Goal: Find specific page/section: Find specific page/section

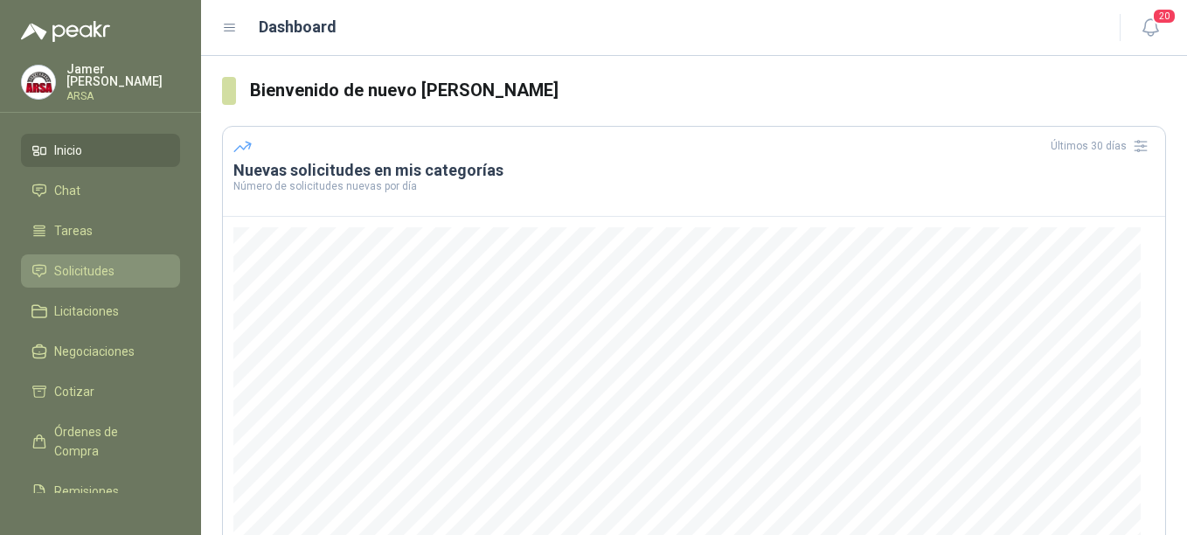
click at [76, 269] on span "Solicitudes" at bounding box center [84, 270] width 60 height 19
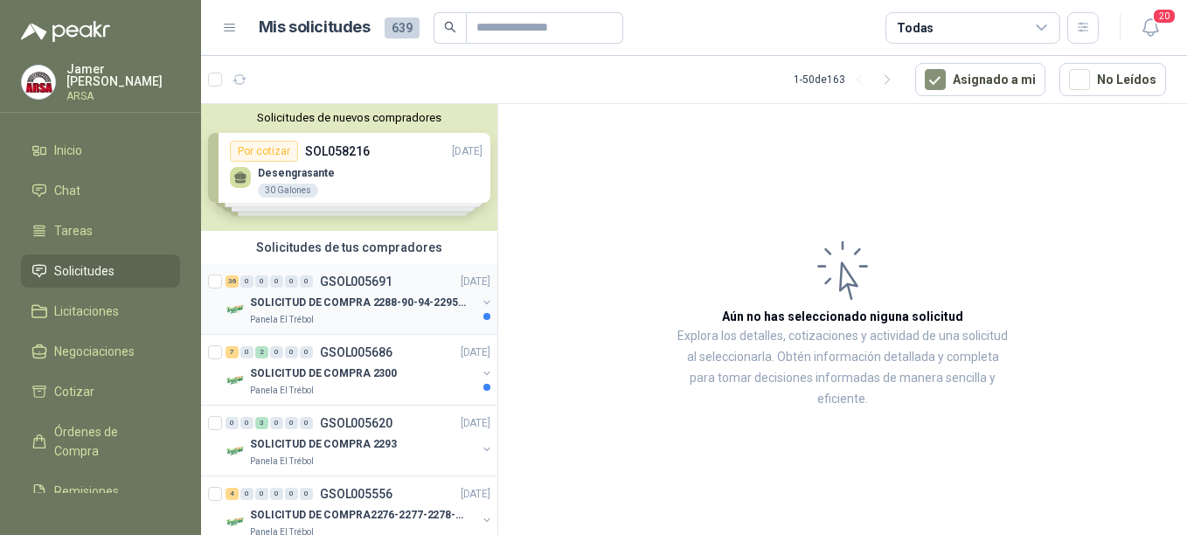
click at [329, 312] on div "SOLICITUD DE COMPRA 2288-90-94-2295-96-2301-02-04" at bounding box center [363, 302] width 226 height 21
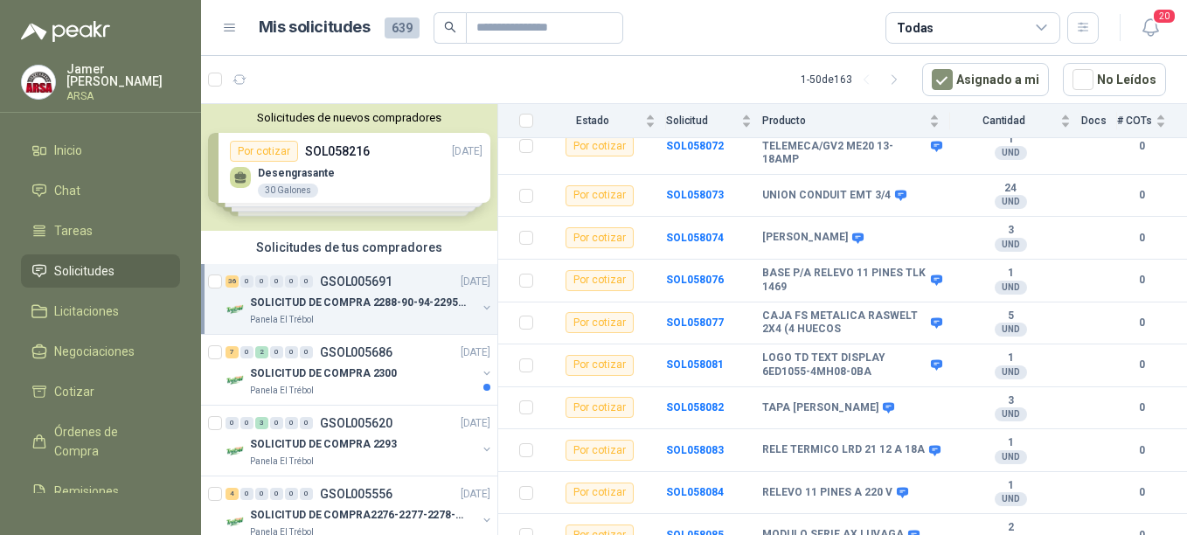
scroll to position [1352, 0]
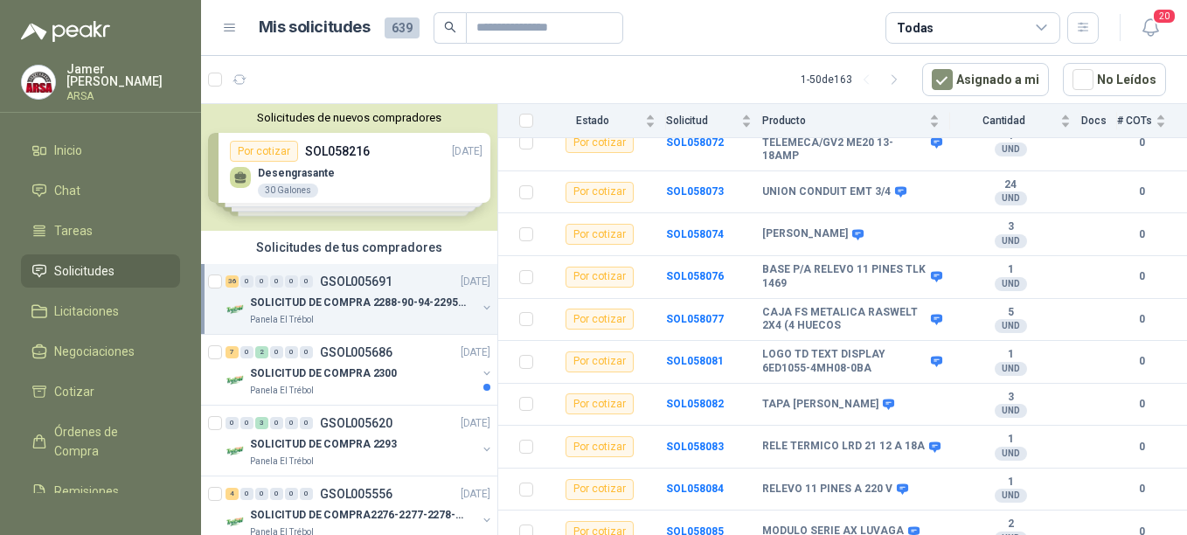
click at [366, 308] on p "SOLICITUD DE COMPRA 2288-90-94-2295-96-2301-02-04" at bounding box center [359, 303] width 218 height 17
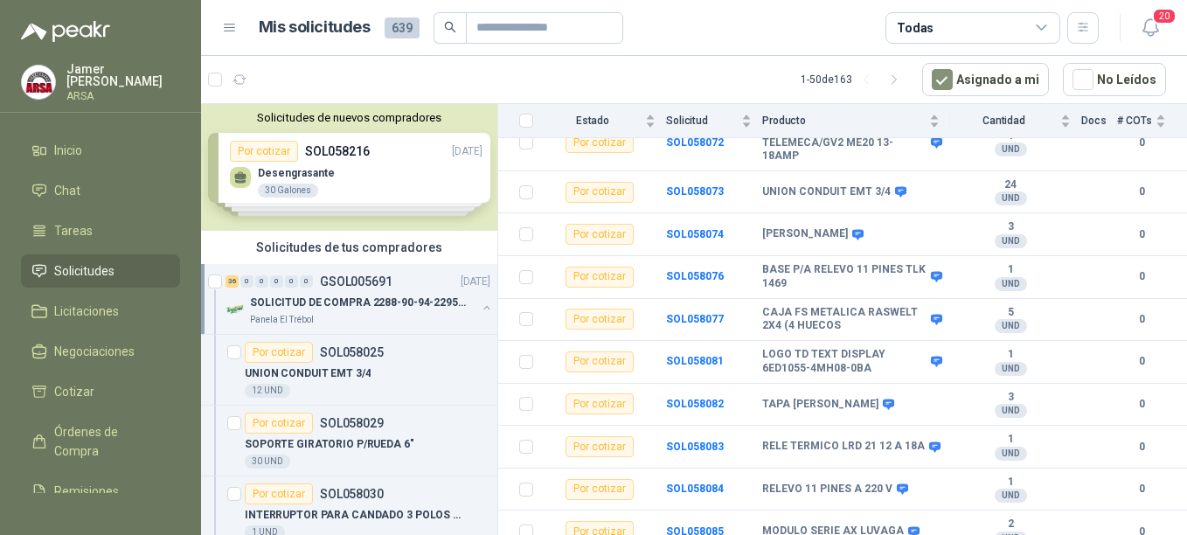
scroll to position [6, 0]
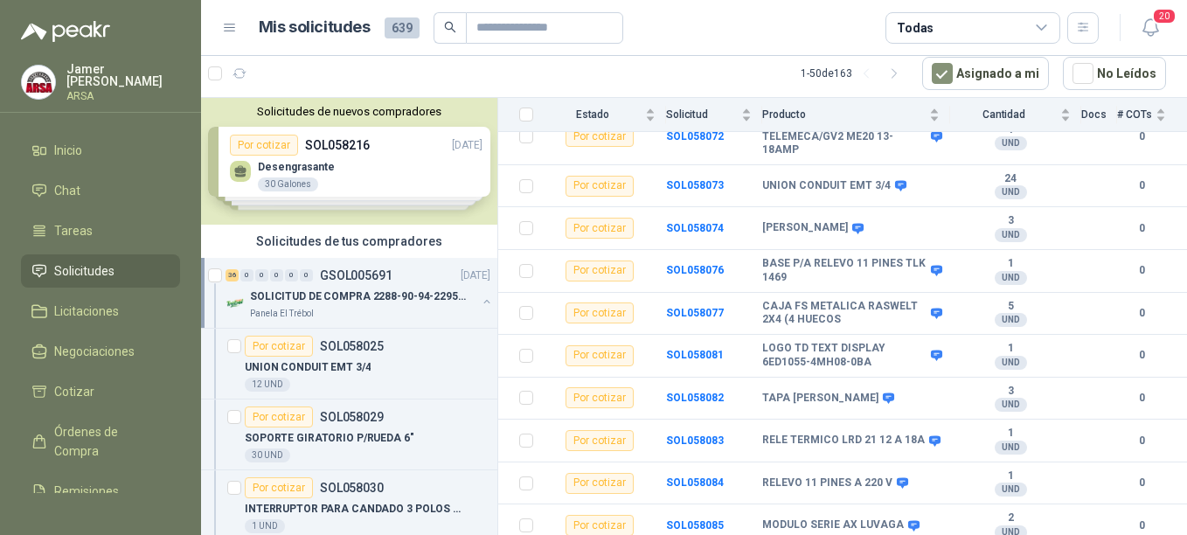
click at [357, 290] on p "SOLICITUD DE COMPRA 2288-90-94-2295-96-2301-02-04" at bounding box center [359, 296] width 218 height 17
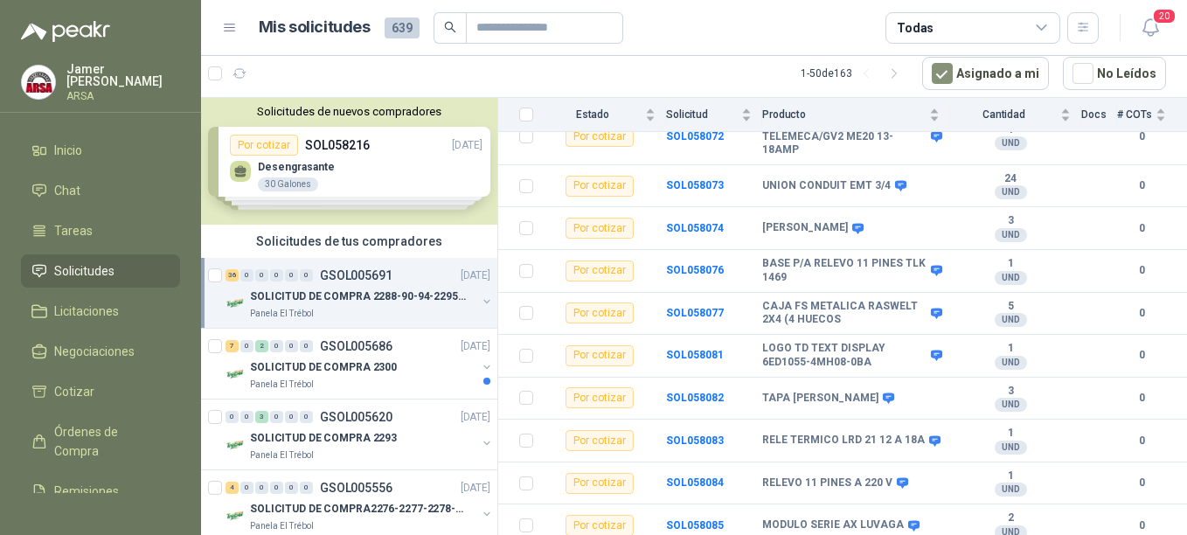
click at [356, 299] on p "SOLICITUD DE COMPRA 2288-90-94-2295-96-2301-02-04" at bounding box center [359, 296] width 218 height 17
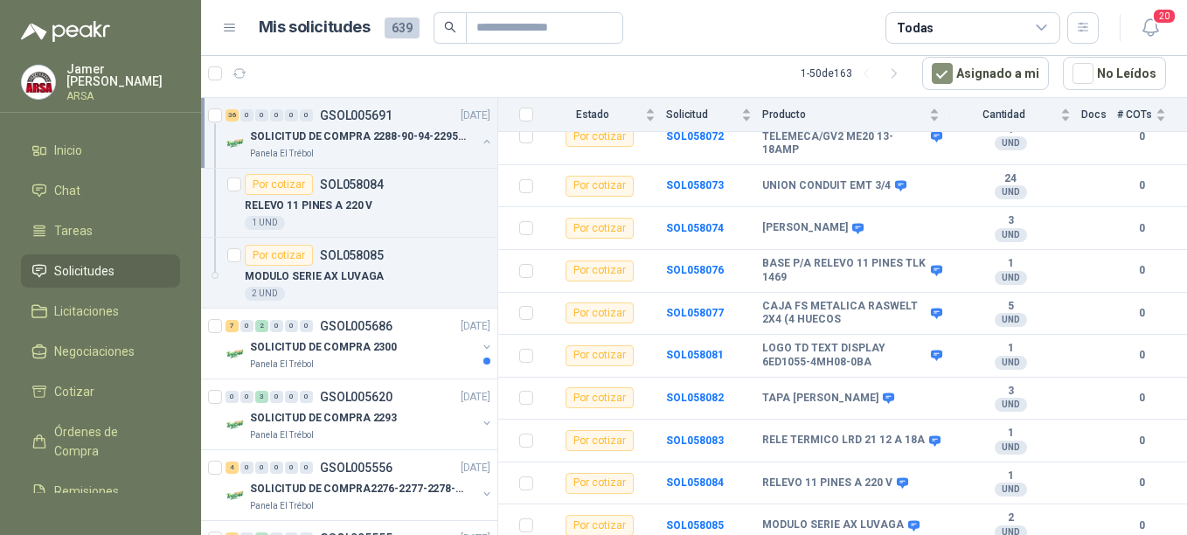
scroll to position [2594, 0]
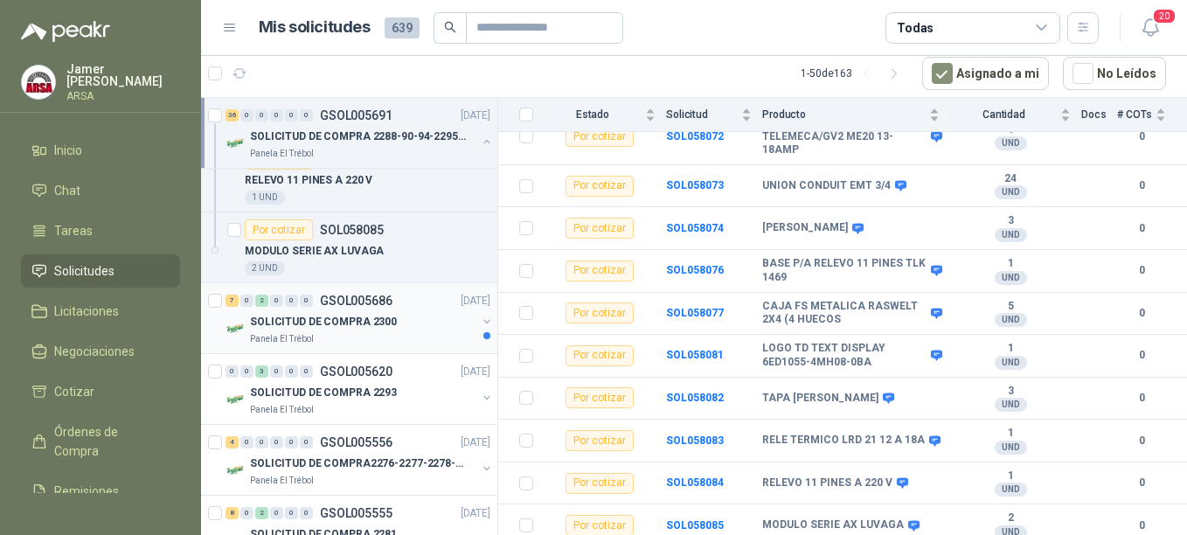
click at [303, 310] on div "7 0 2 0 0 0 GSOL005686 [DATE]" at bounding box center [359, 300] width 268 height 21
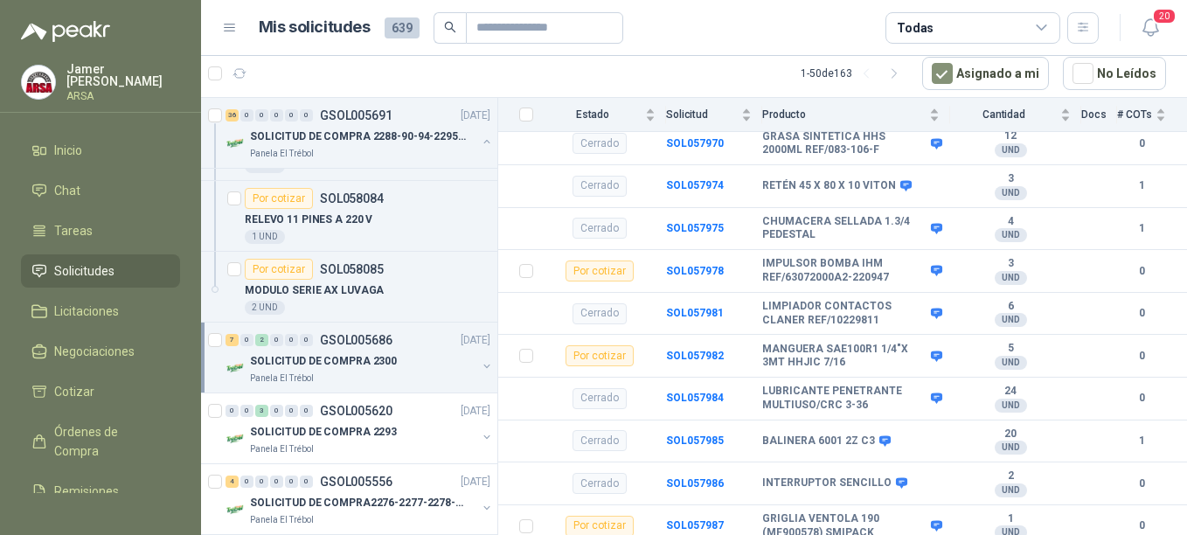
scroll to position [2620, 0]
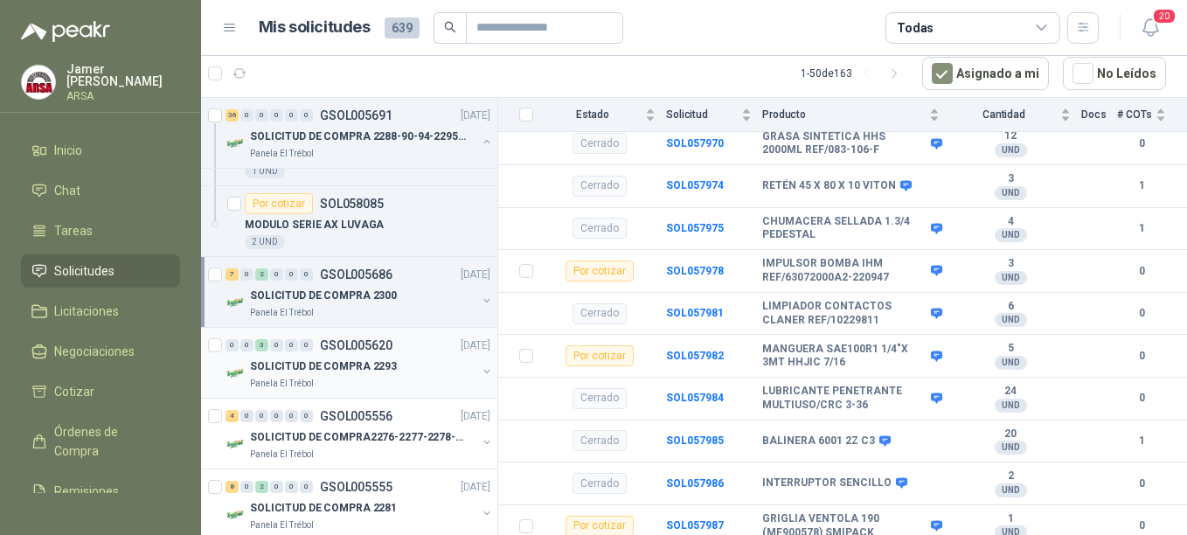
click at [376, 356] on div "SOLICITUD DE COMPRA 2293" at bounding box center [363, 366] width 226 height 21
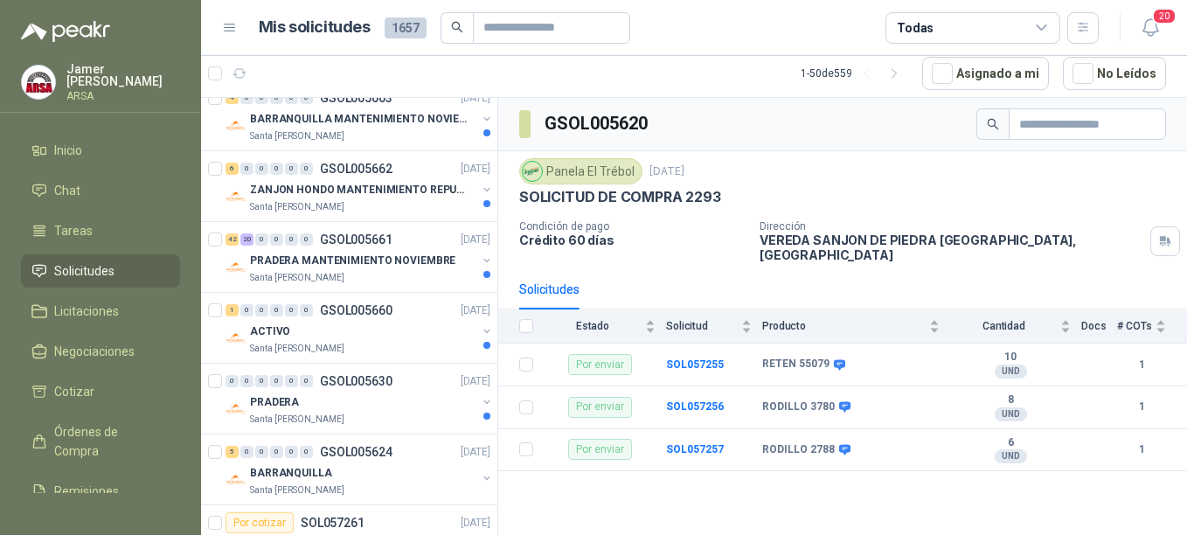
scroll to position [3048, 0]
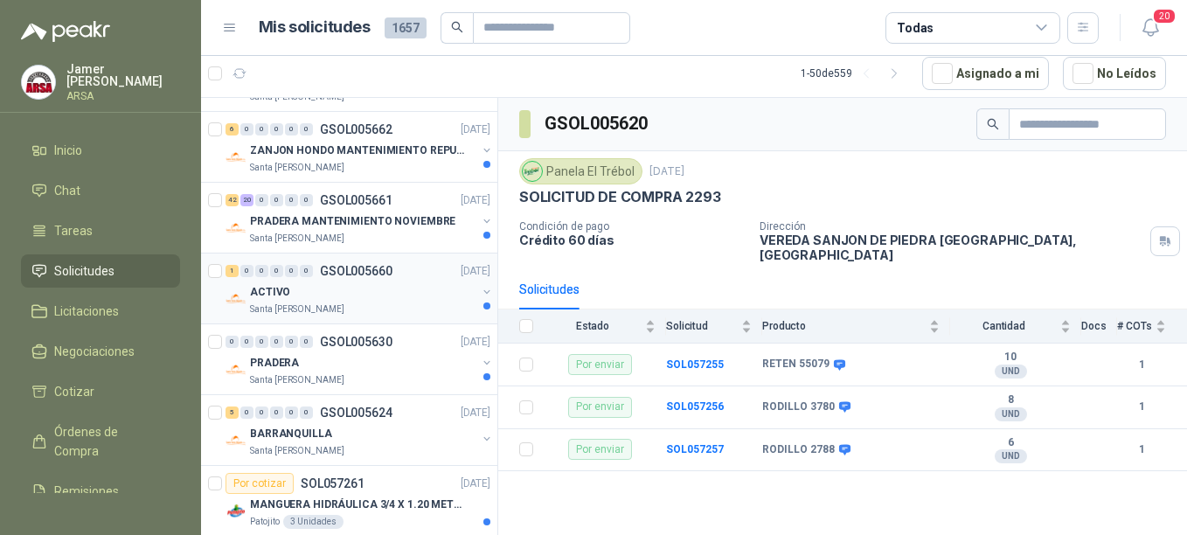
click at [361, 312] on div "Santa [PERSON_NAME]" at bounding box center [363, 309] width 226 height 14
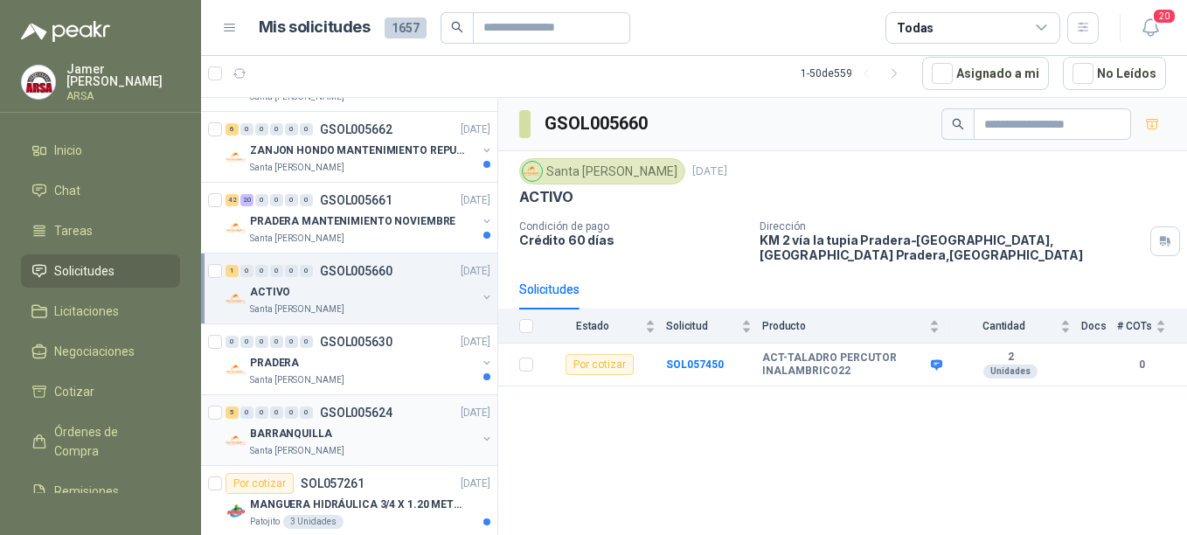
click at [345, 435] on div "BARRANQUILLA" at bounding box center [363, 433] width 226 height 21
